Goal: Communication & Community: Answer question/provide support

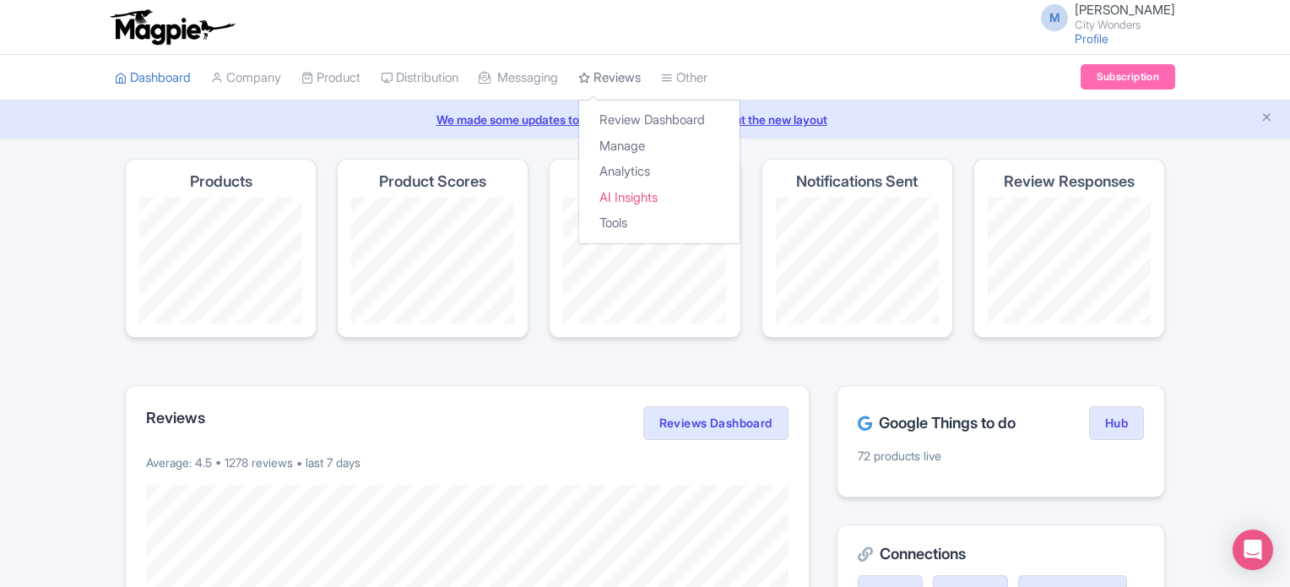
click at [611, 73] on link "Reviews" at bounding box center [609, 78] width 62 height 46
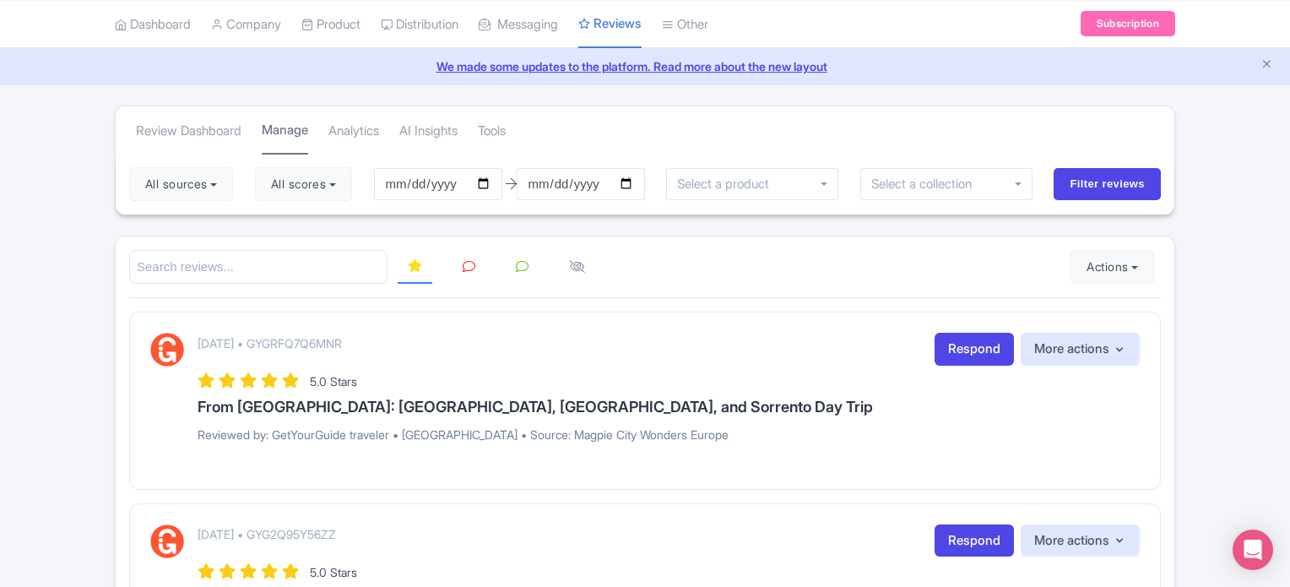
scroll to position [84, 0]
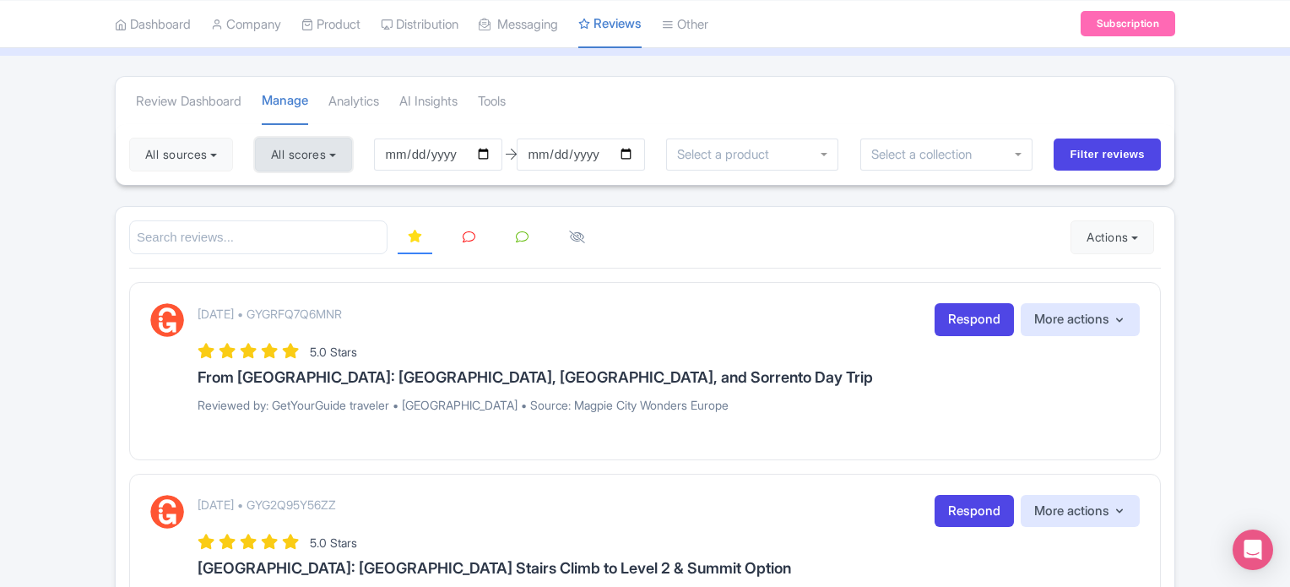
click at [323, 150] on button "All scores" at bounding box center [303, 155] width 97 height 34
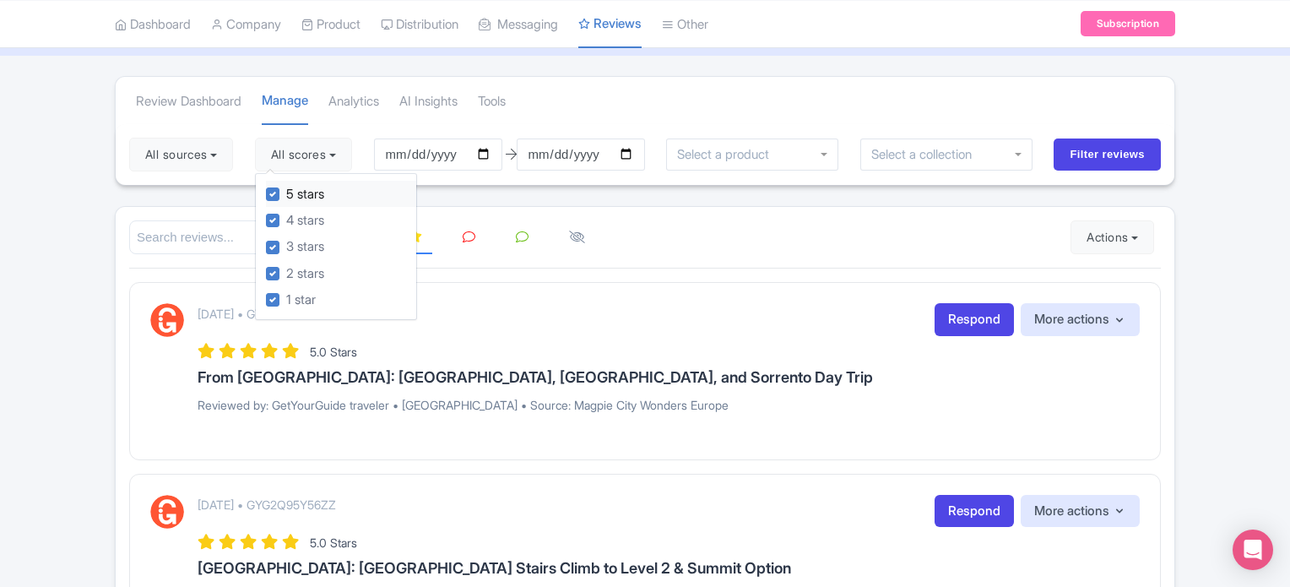
click at [286, 192] on label "5 stars" at bounding box center [305, 194] width 38 height 19
click at [286, 192] on input "5 stars" at bounding box center [291, 189] width 11 height 11
checkbox input "false"
click at [286, 218] on label "4 stars" at bounding box center [305, 220] width 38 height 19
click at [286, 218] on input "4 stars" at bounding box center [291, 215] width 11 height 11
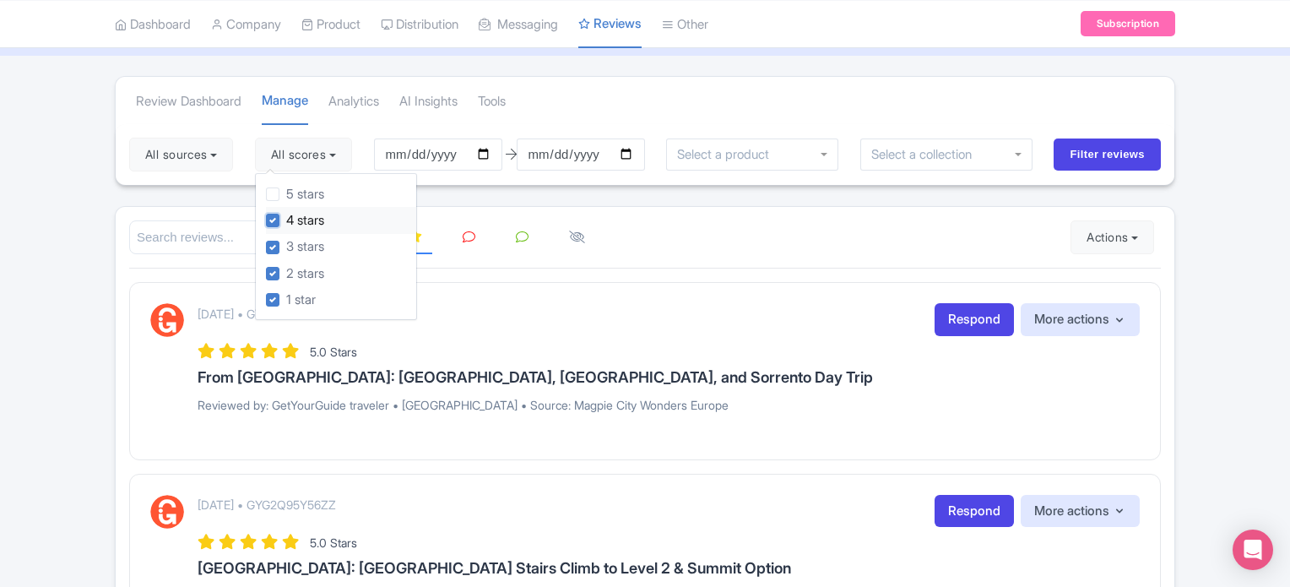
checkbox input "false"
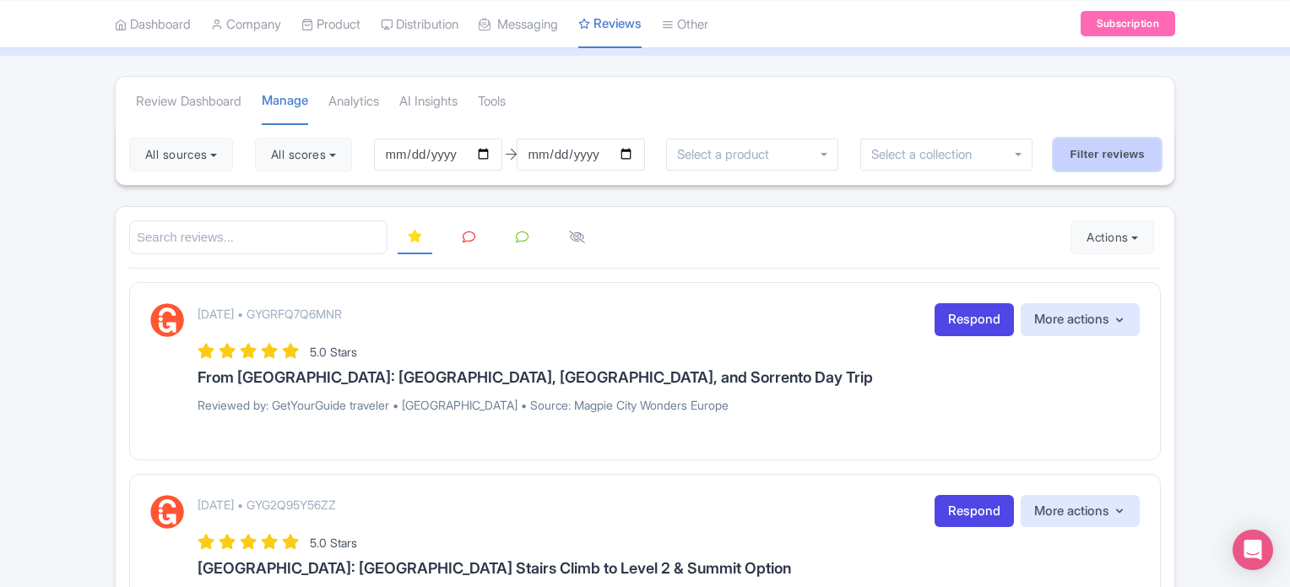
click at [1073, 149] on input "Filter reviews" at bounding box center [1107, 154] width 107 height 32
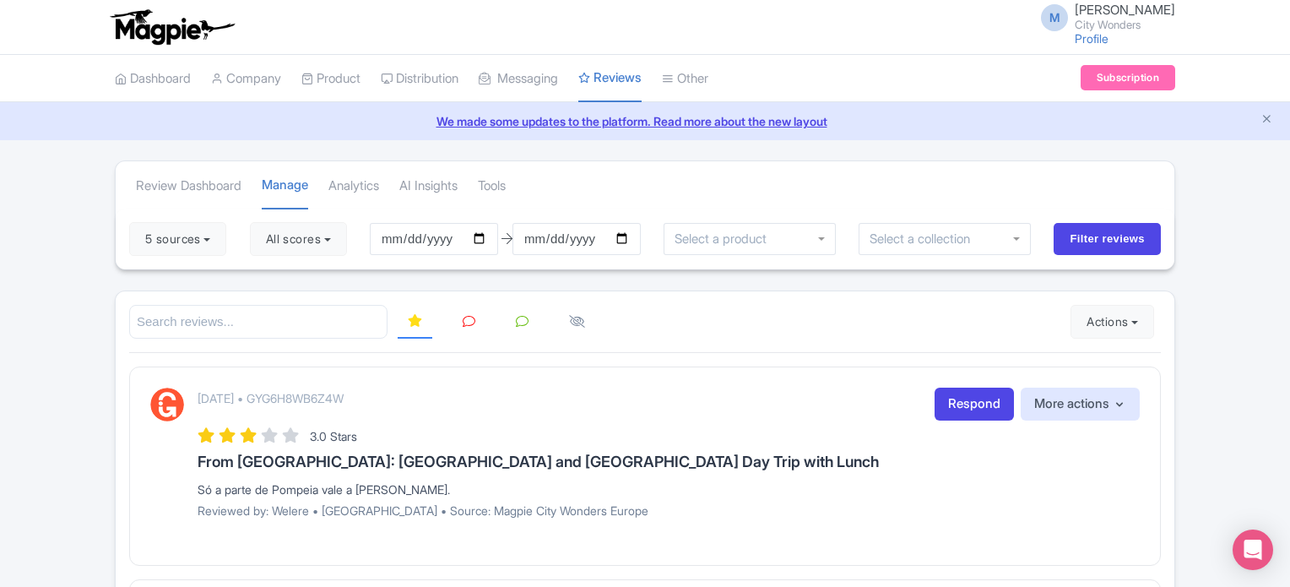
click at [462, 312] on link at bounding box center [469, 322] width 33 height 33
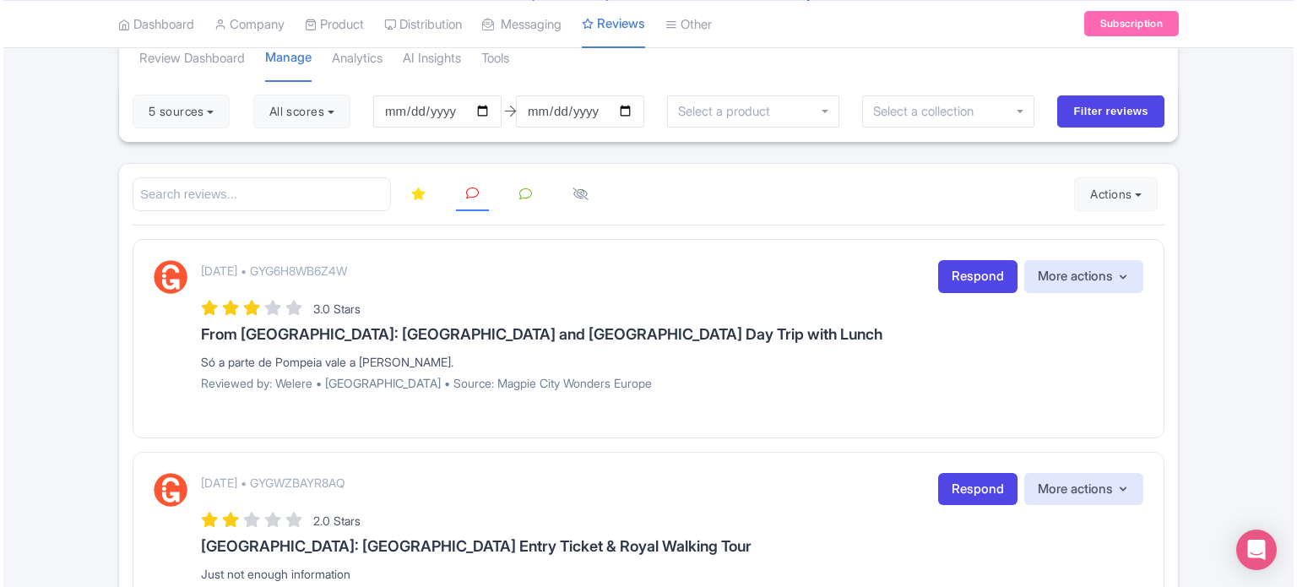
scroll to position [169, 0]
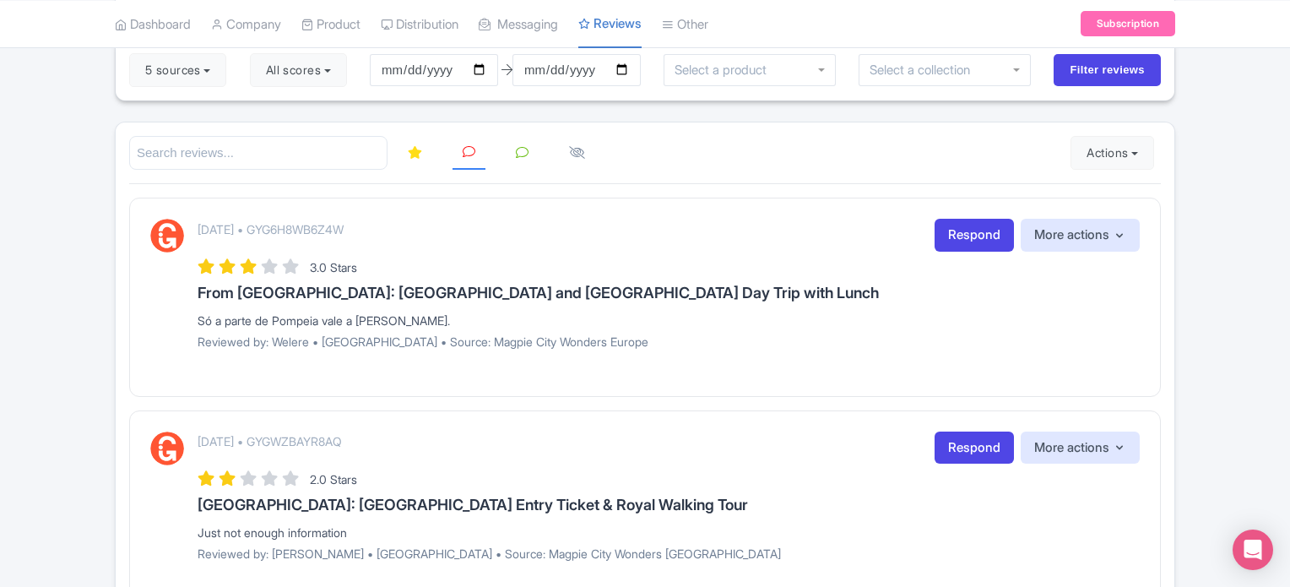
click at [973, 230] on link "Respond" at bounding box center [974, 235] width 79 height 33
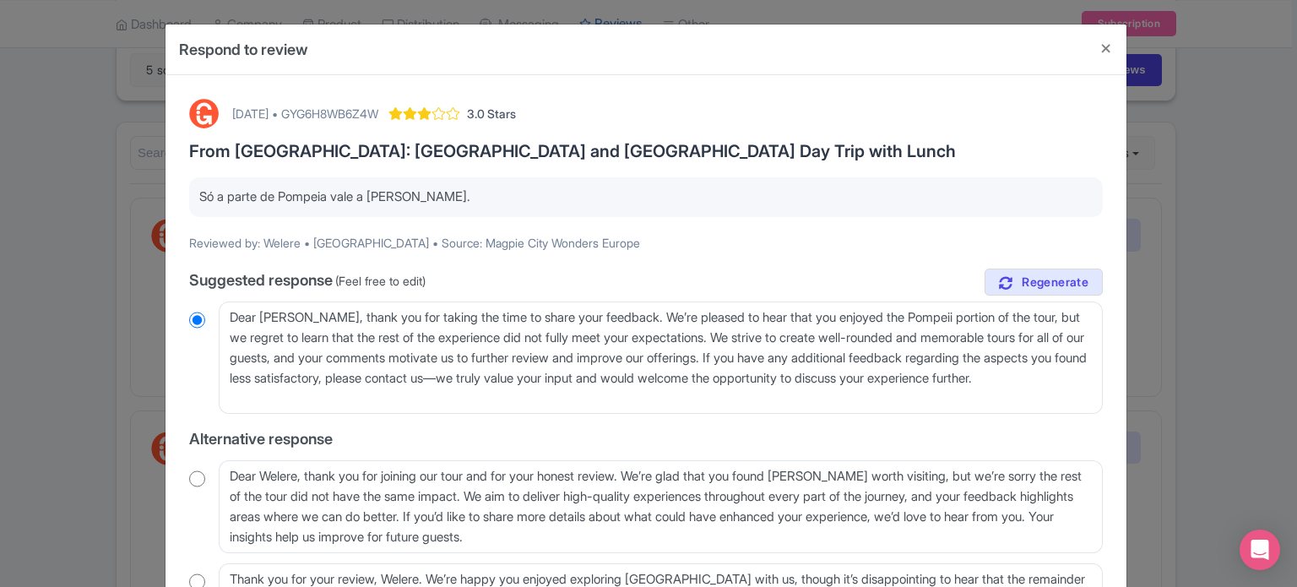
click at [282, 196] on p "Só a parte de Pompeia vale a pena." at bounding box center [645, 196] width 893 height 19
click at [383, 192] on p "Só a parte de Pompeia vale a pena." at bounding box center [645, 196] width 893 height 19
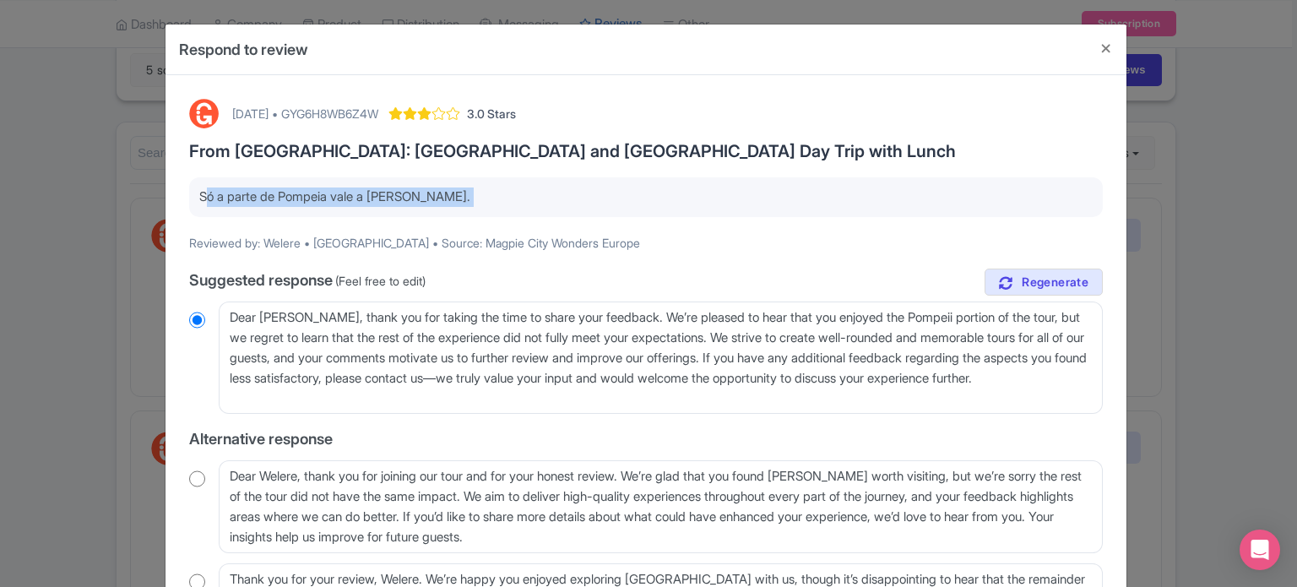
click at [383, 192] on p "Só a parte de Pompeia vale a pena." at bounding box center [645, 196] width 893 height 19
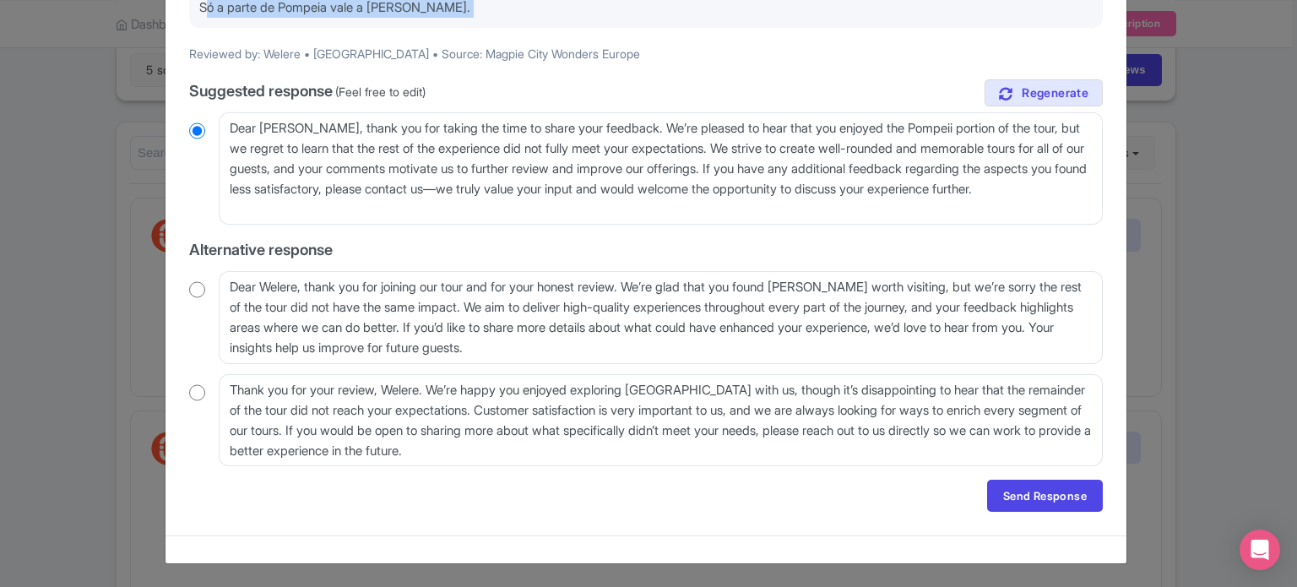
scroll to position [105, 0]
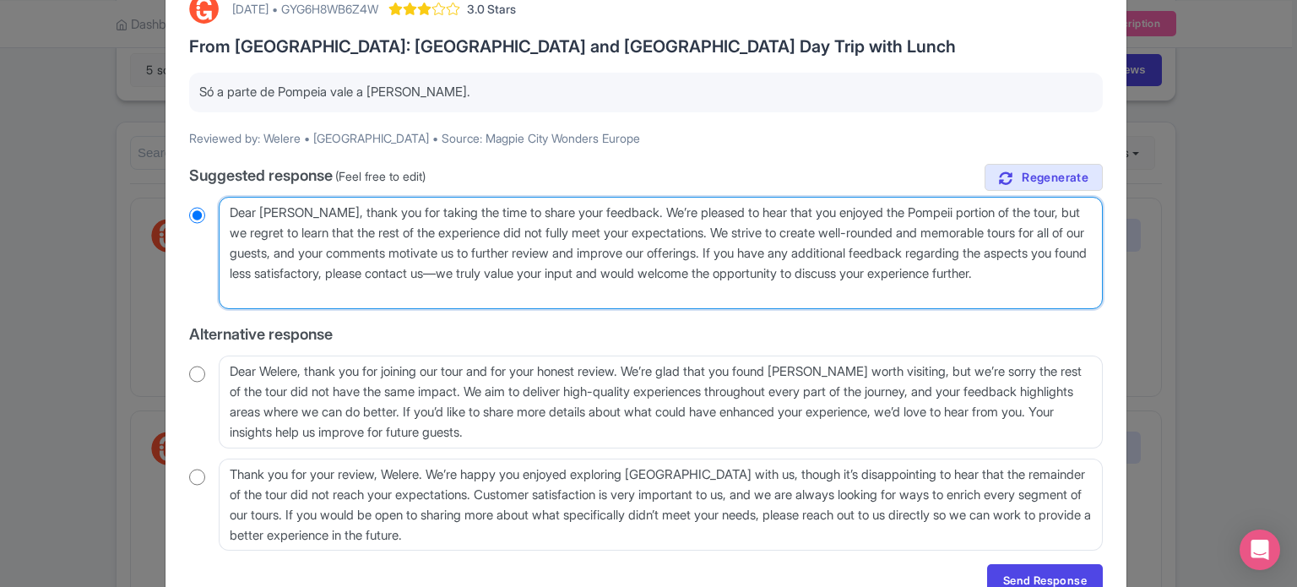
drag, startPoint x: 347, startPoint y: 291, endPoint x: 216, endPoint y: 209, distance: 154.8
click at [219, 209] on textarea "Dear Welere, thank you for taking the time to share your feedback. We’re please…" at bounding box center [661, 253] width 884 height 113
radio input "true"
paste textarea "Prezado Welere, agradecemos por compartilhar seu feedback. Ficamos felizes em s…"
type textarea "Prezado Welere, agradecemos por compartilhar seu feedback. Ficamos felizes em s…"
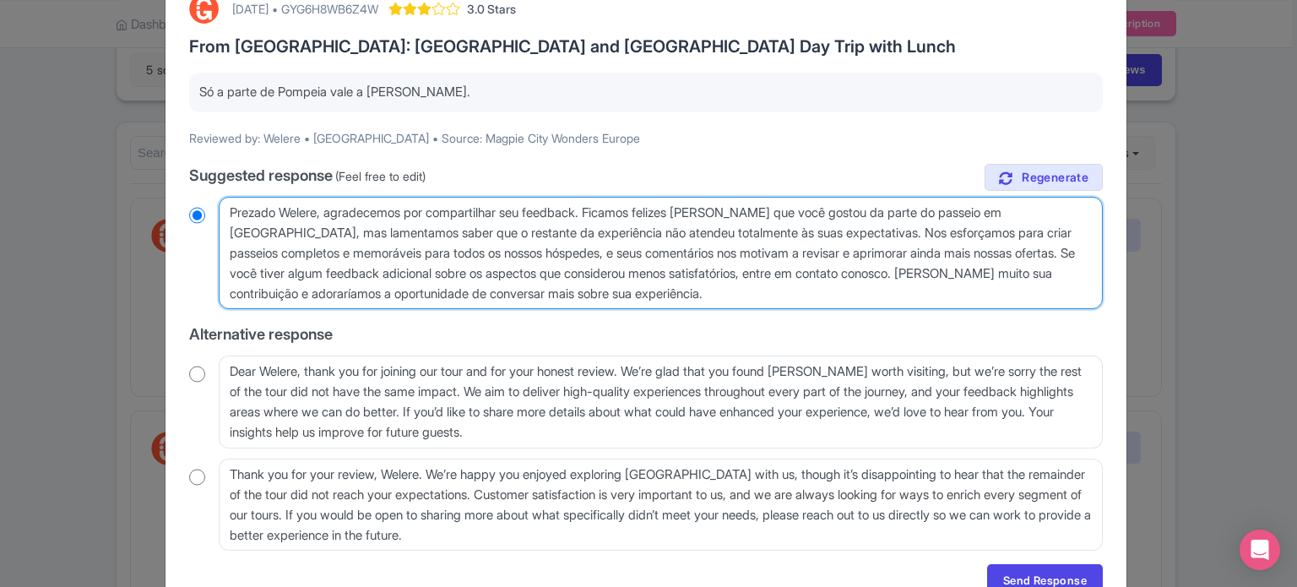
radio input "true"
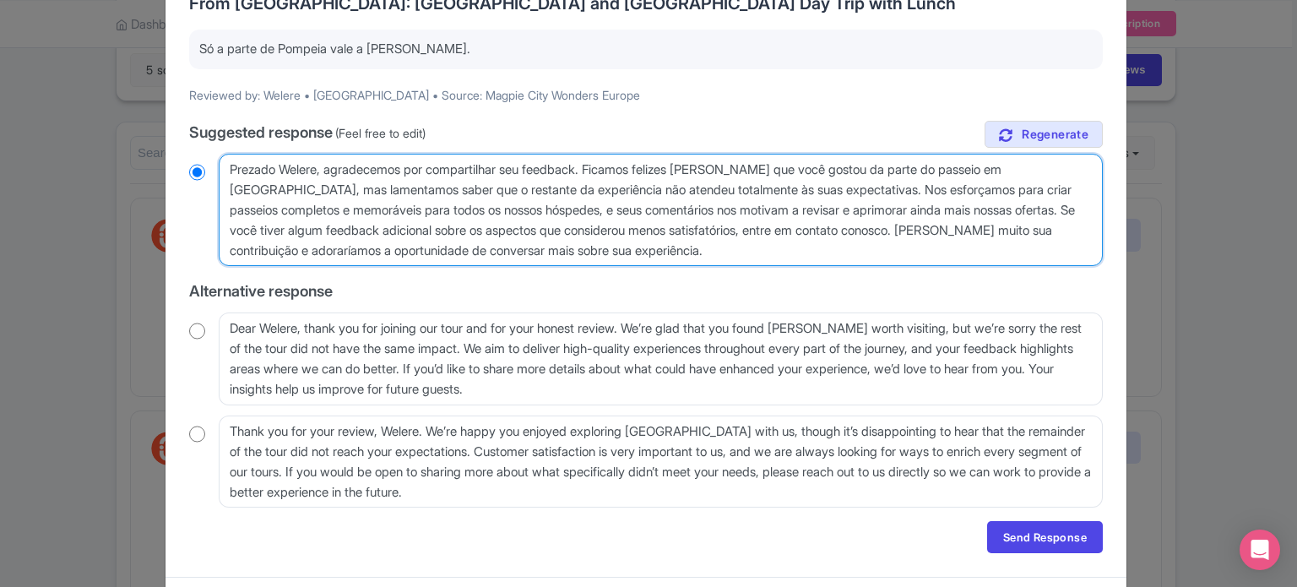
scroll to position [189, 0]
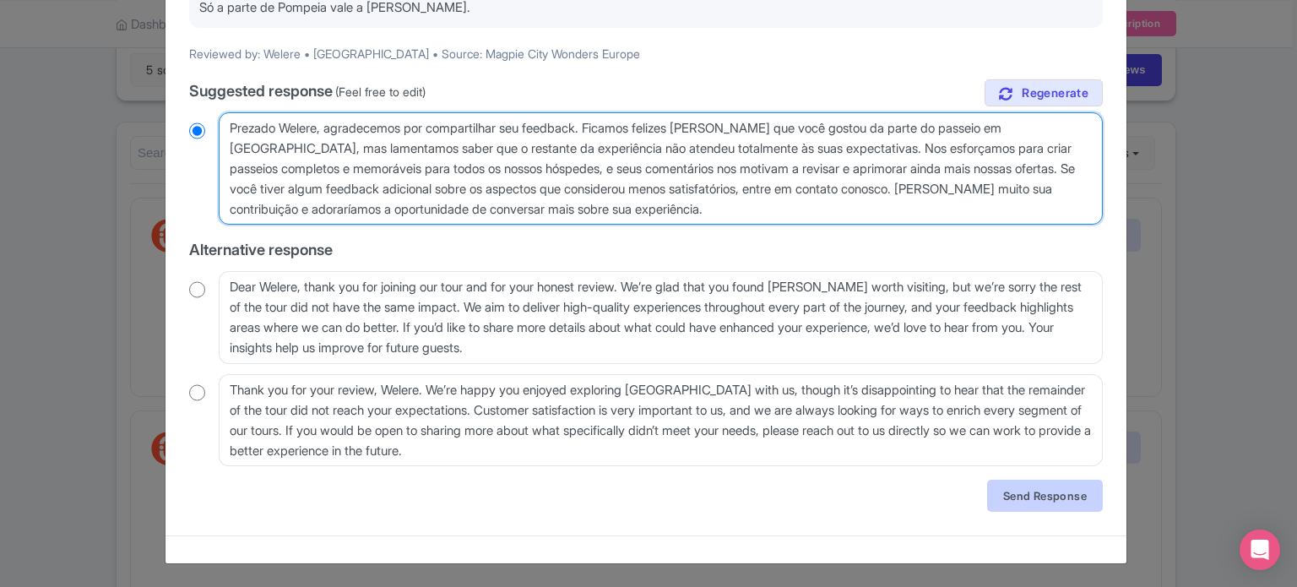
type textarea "Prezado Welere, agradecemos por compartilhar seu feedback. Ficamos felizes em s…"
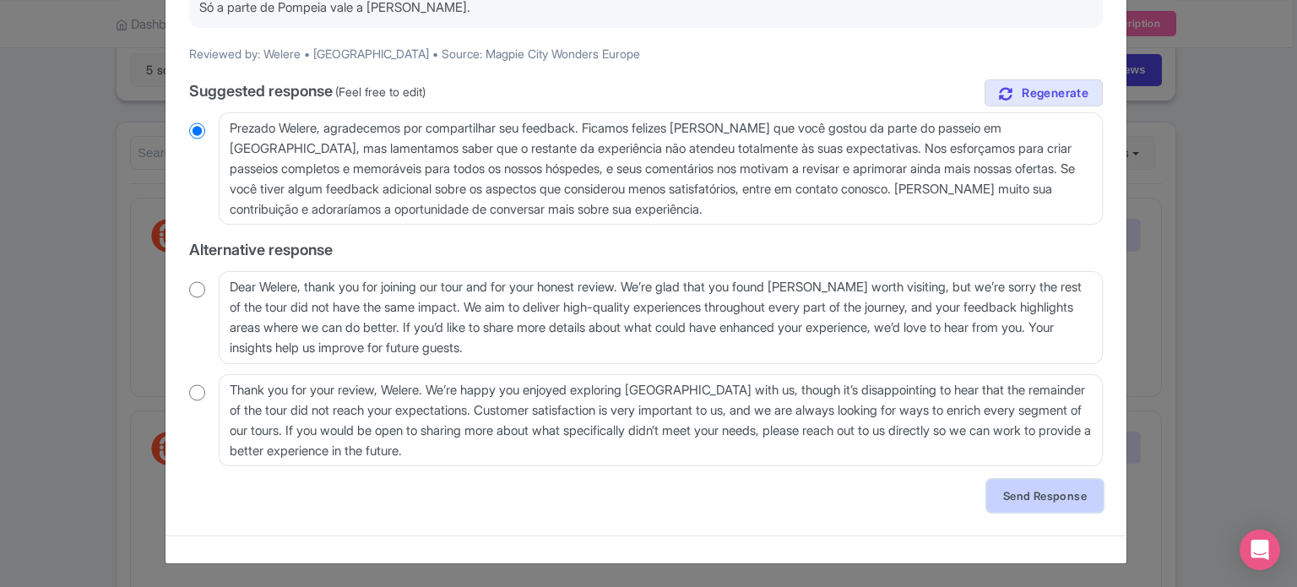
click at [1033, 495] on link "Send Response" at bounding box center [1045, 496] width 116 height 32
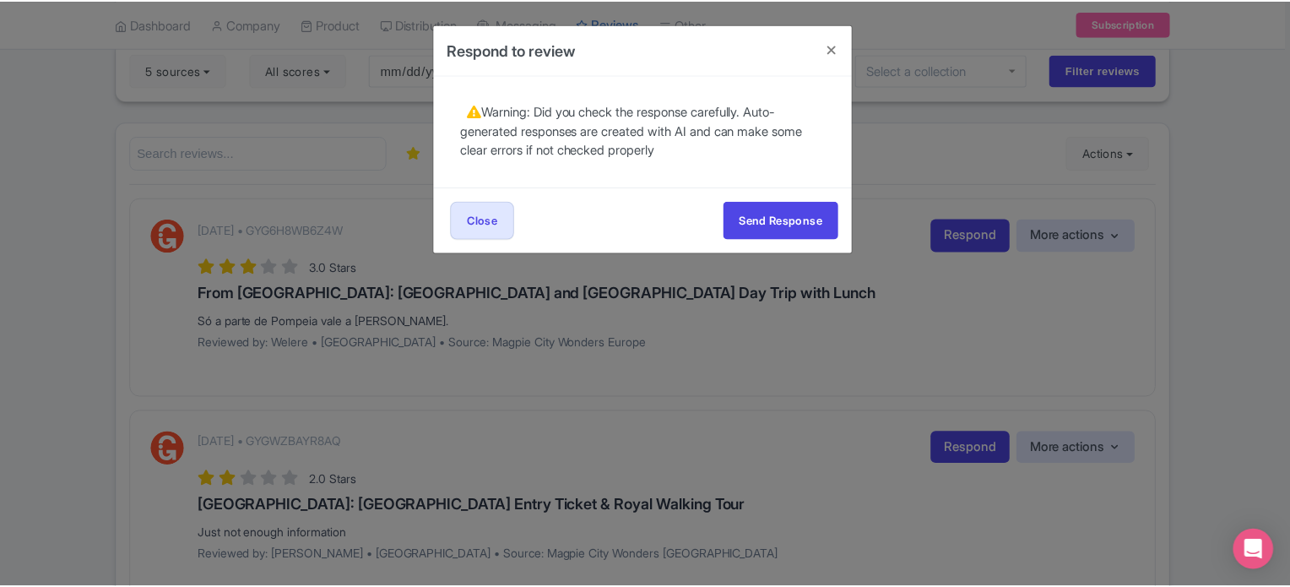
scroll to position [0, 0]
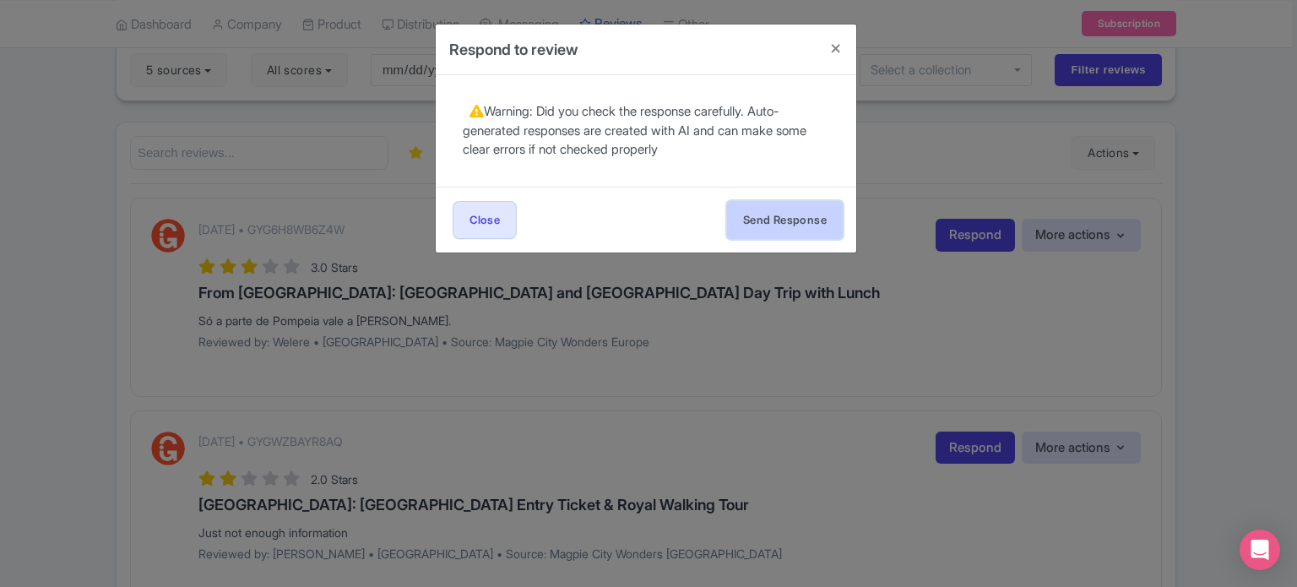
click at [756, 222] on button "Send Response" at bounding box center [785, 220] width 116 height 38
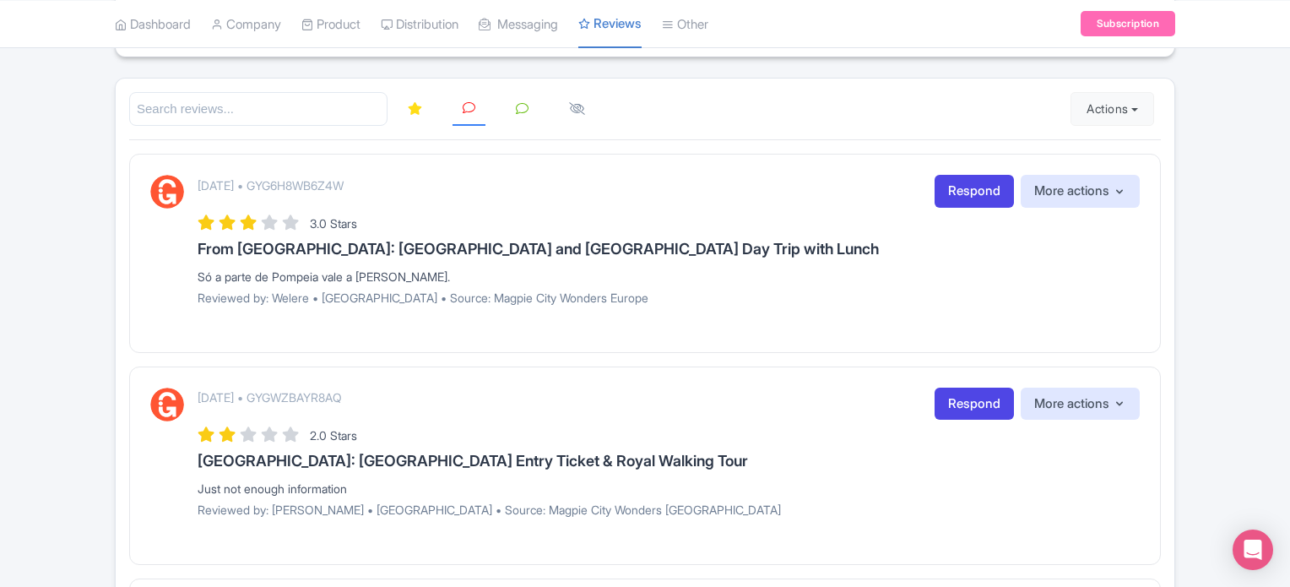
scroll to position [253, 0]
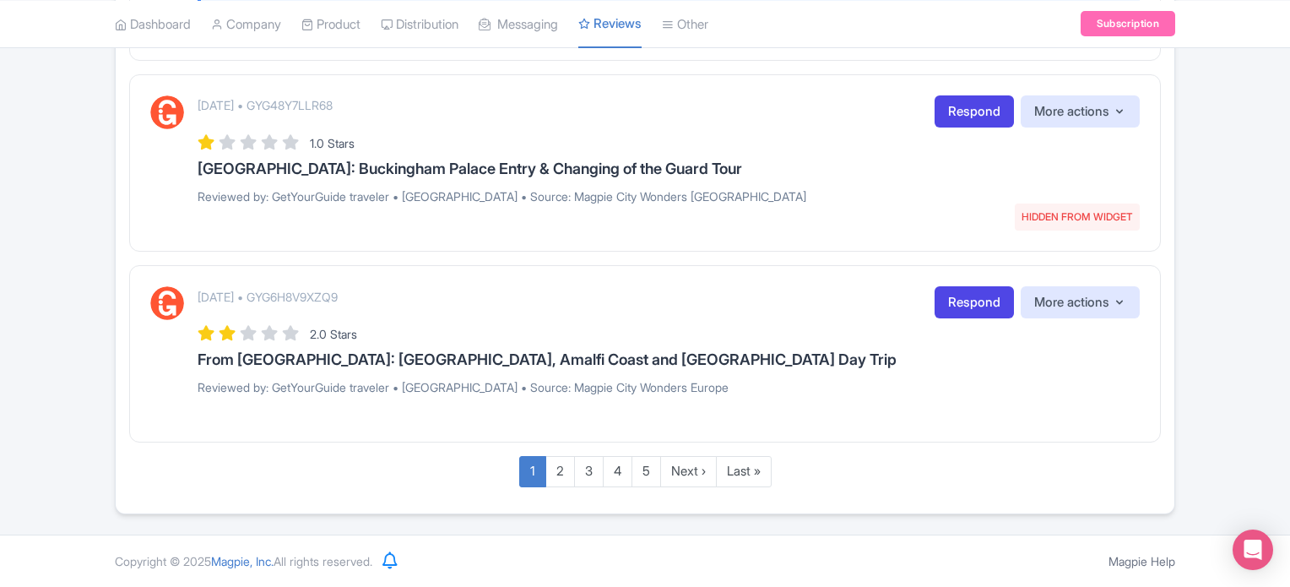
scroll to position [3208, 0]
